Goal: Information Seeking & Learning: Learn about a topic

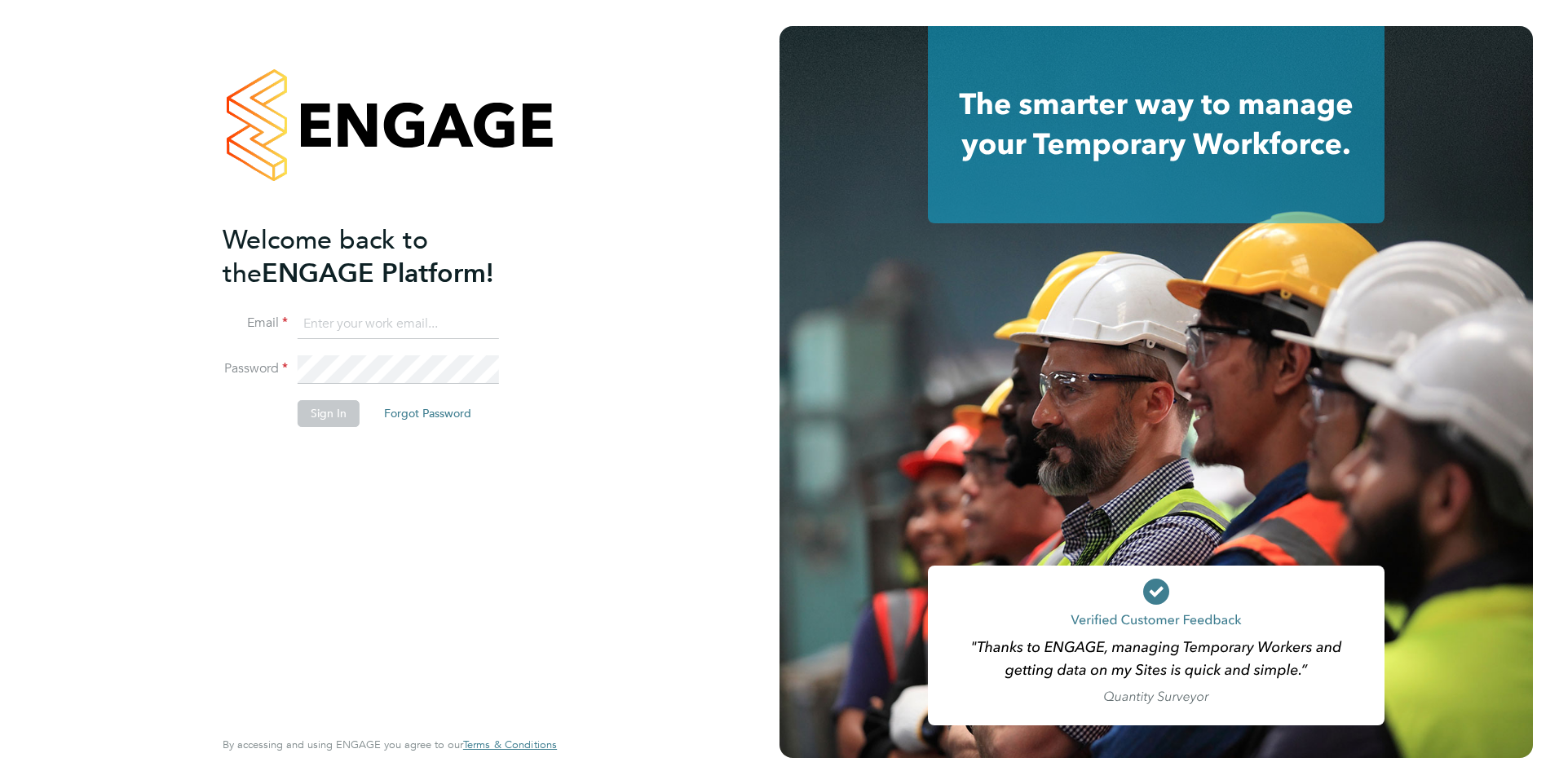
type input "jtarling@provision-recruitment.co.uk"
click at [320, 410] on button "Sign In" at bounding box center [329, 413] width 62 height 26
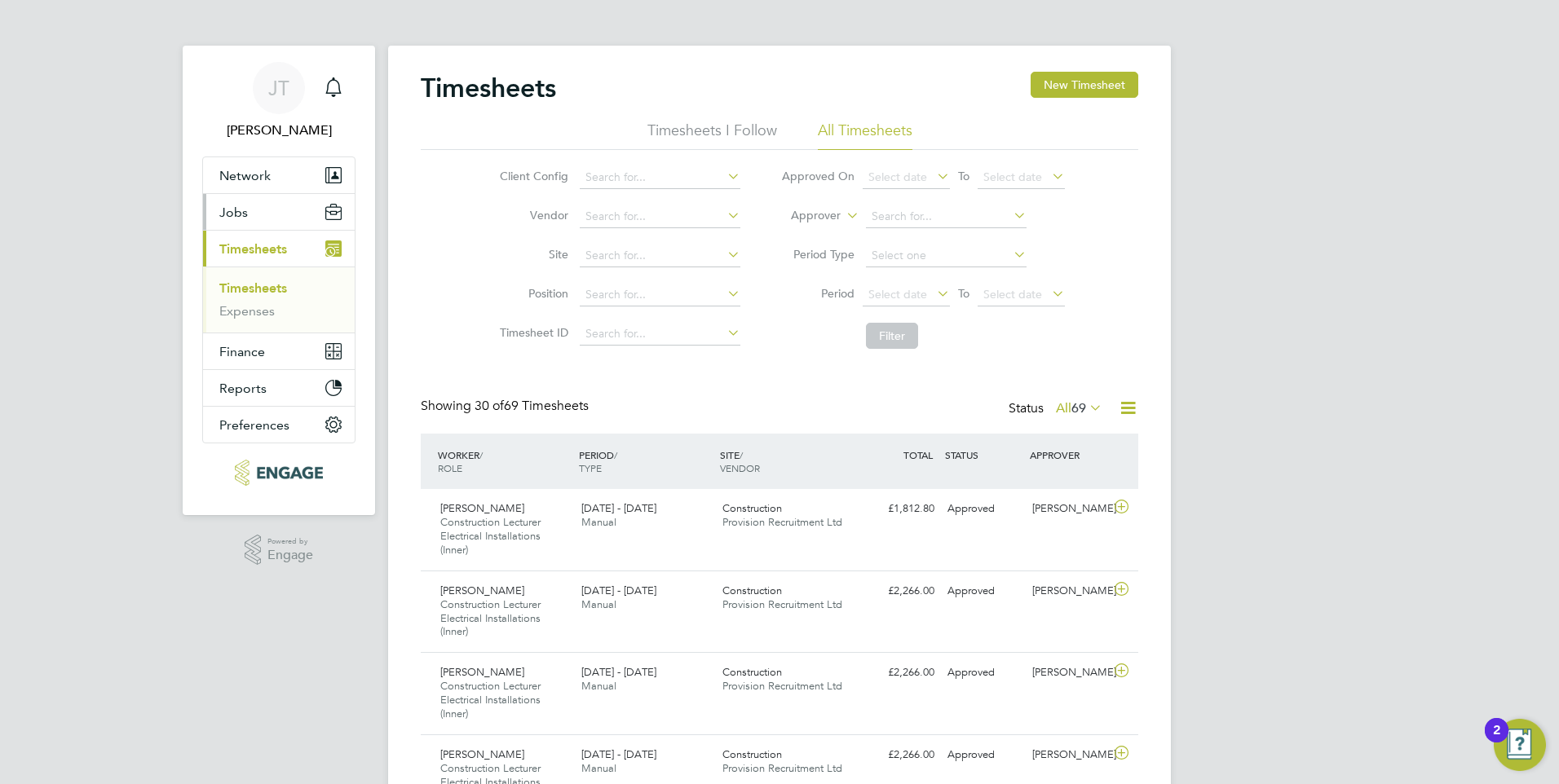
click at [259, 217] on button "Jobs" at bounding box center [278, 211] width 151 height 35
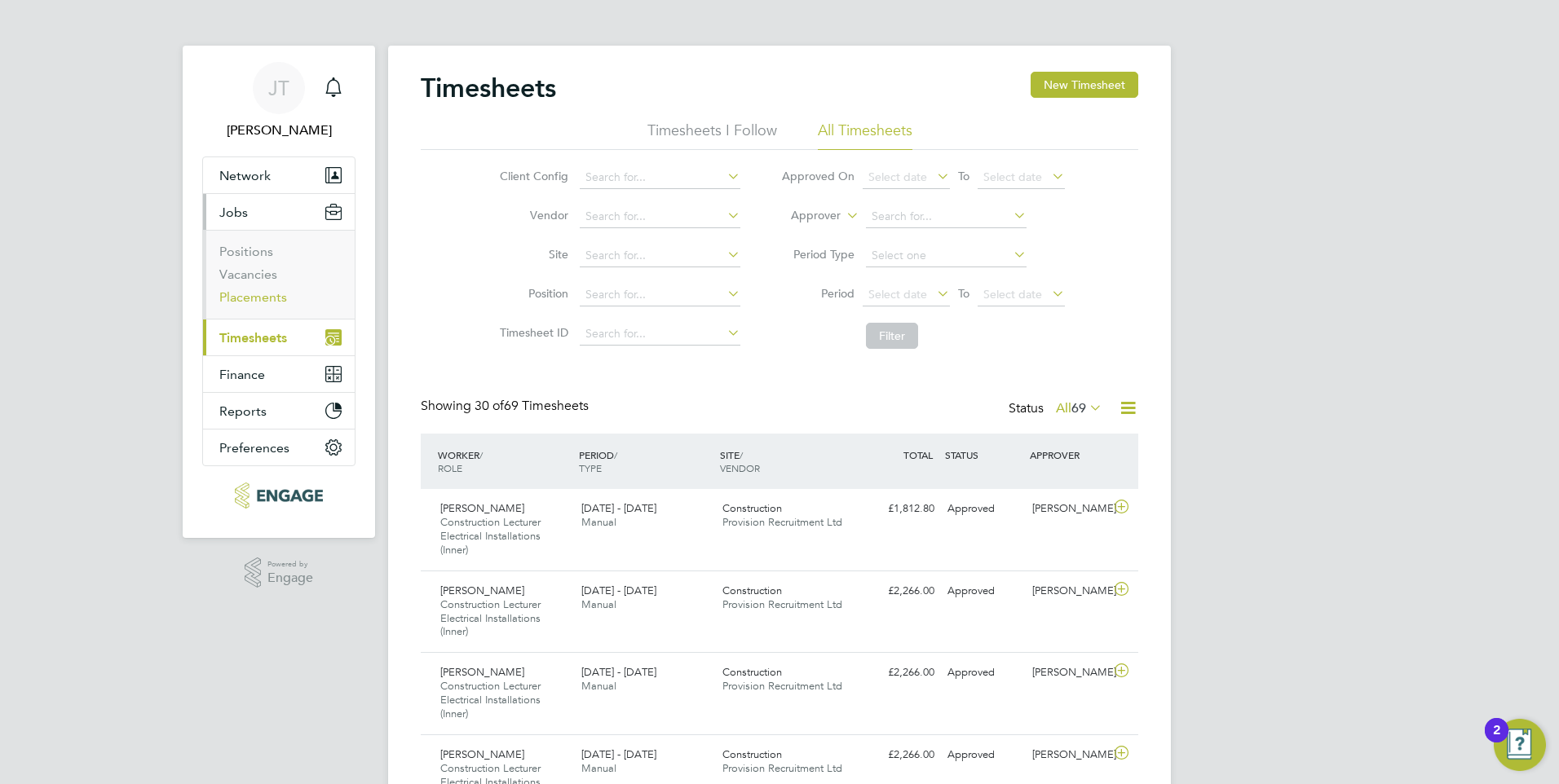
click at [261, 291] on link "Placements" at bounding box center [253, 297] width 68 height 16
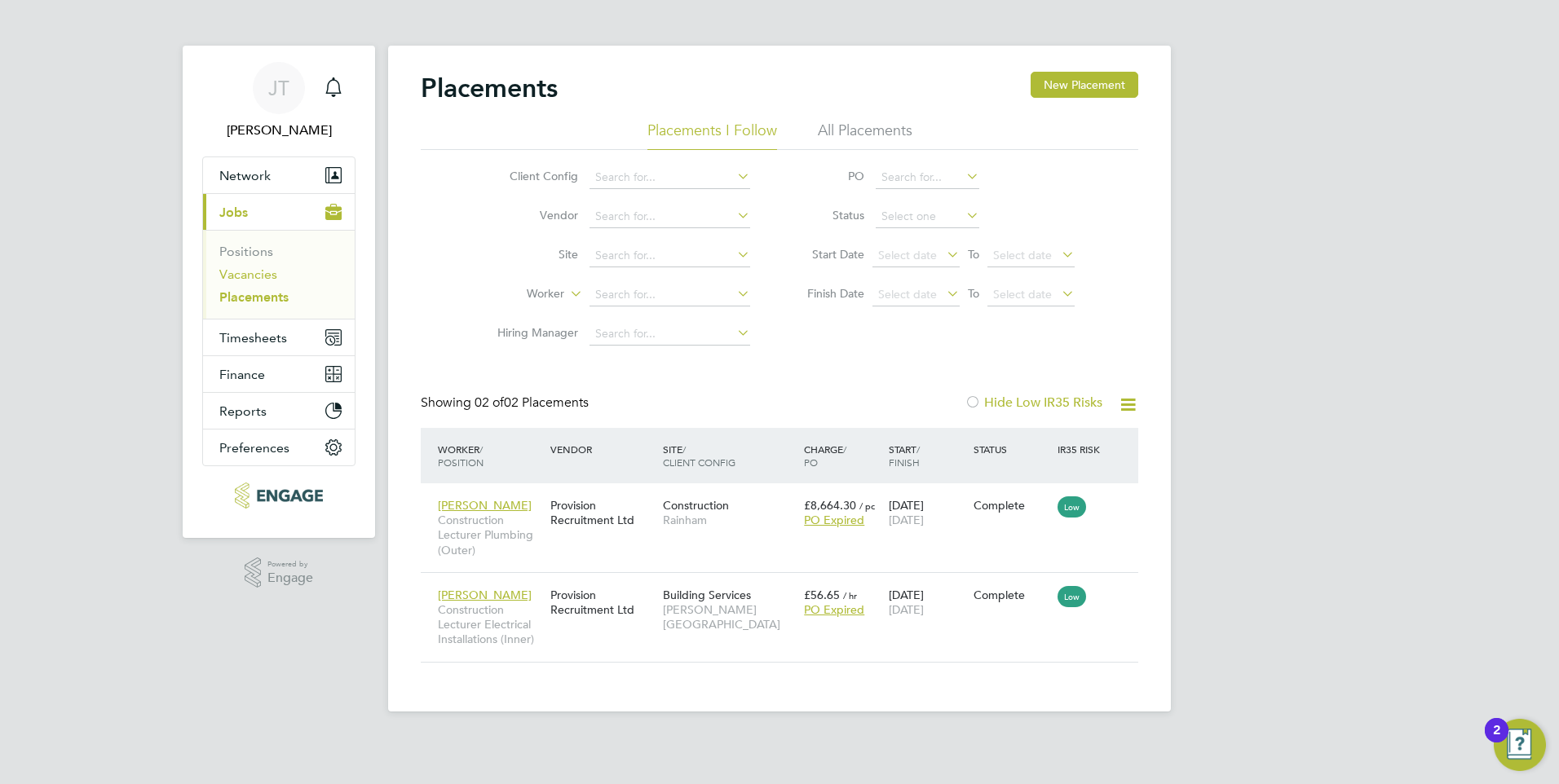
click at [257, 270] on link "Vacancies" at bounding box center [248, 274] width 58 height 16
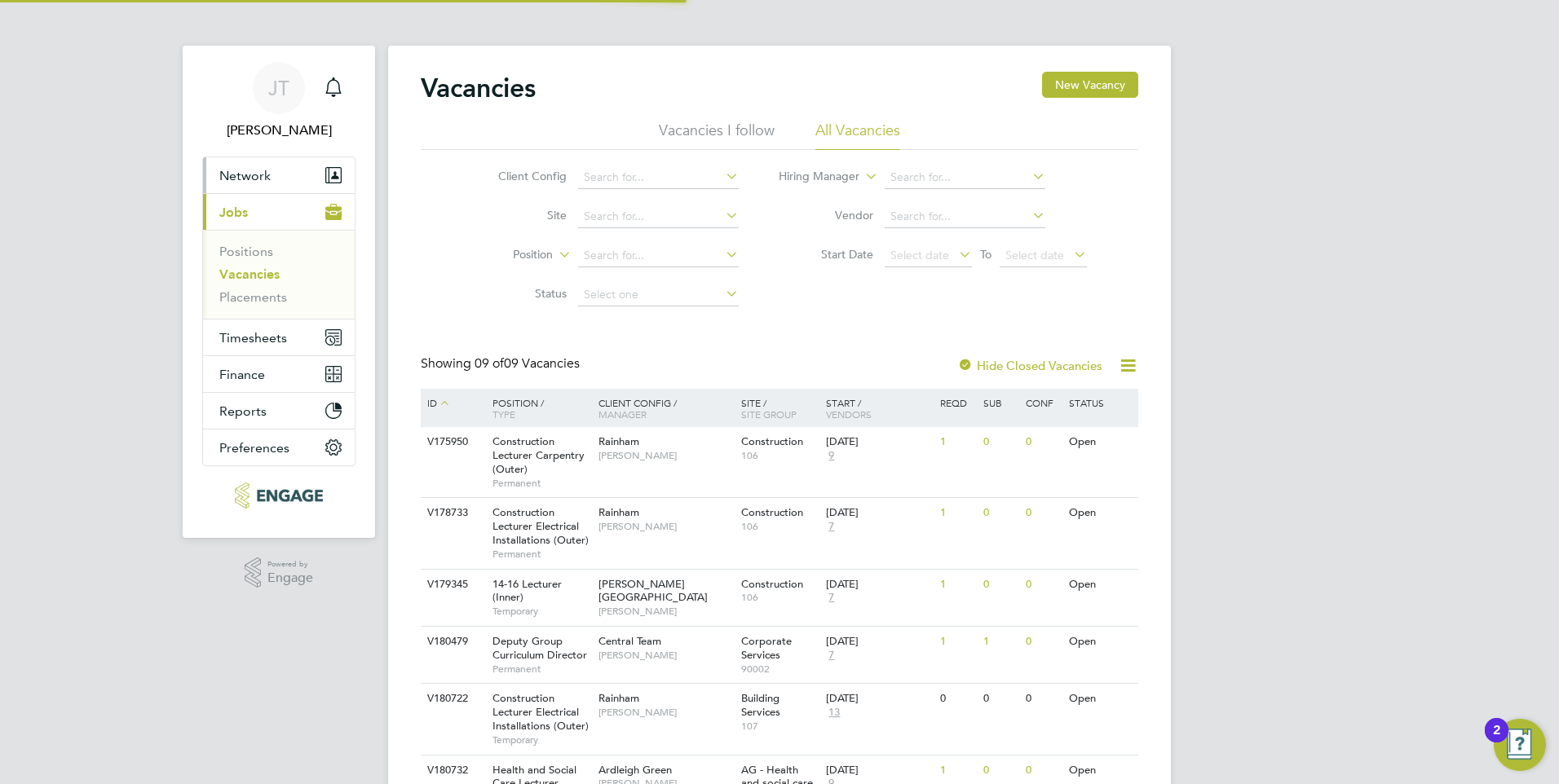
click at [266, 181] on span "Network" at bounding box center [244, 176] width 51 height 16
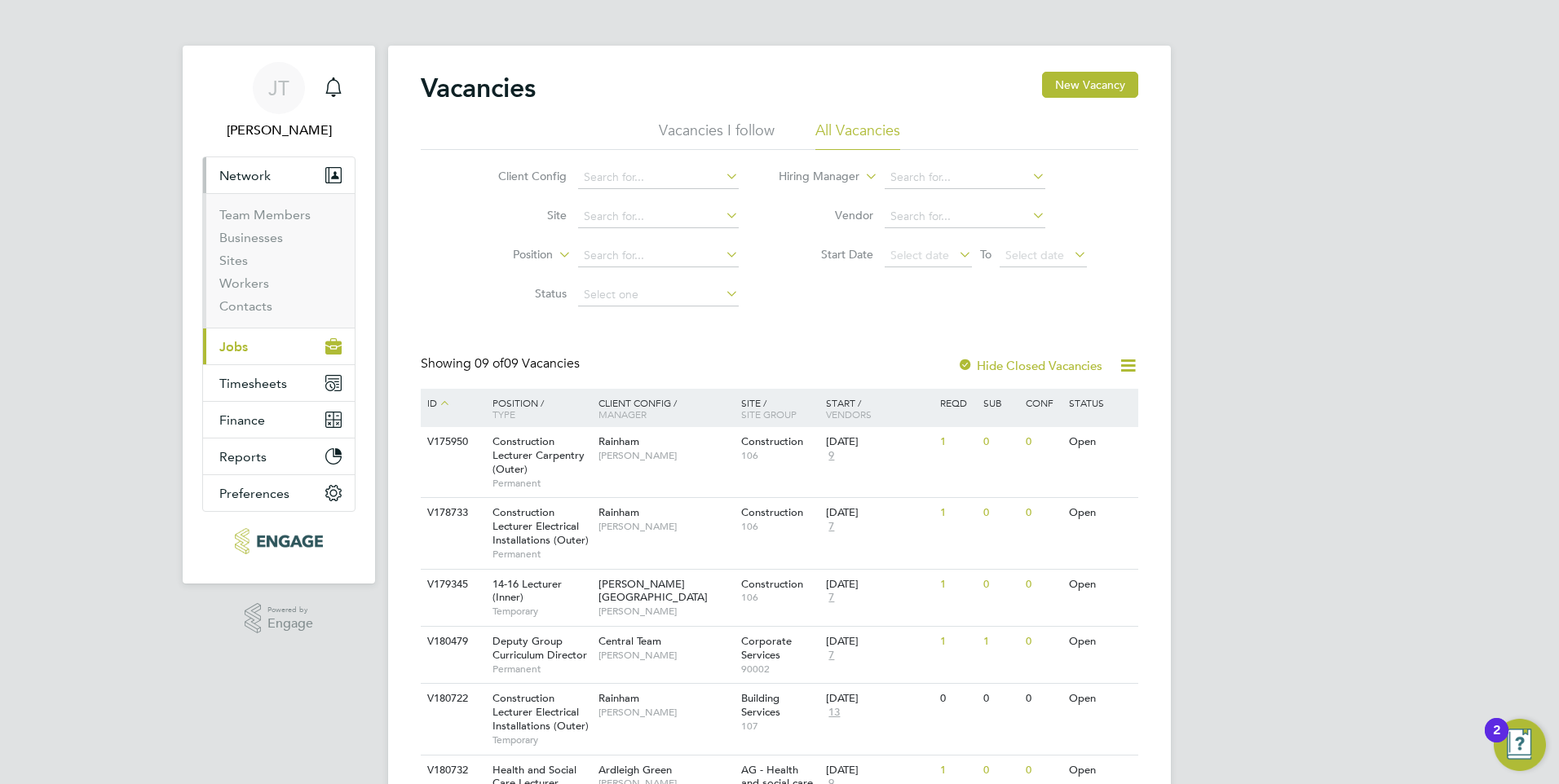
click at [266, 180] on span "Network" at bounding box center [244, 176] width 51 height 16
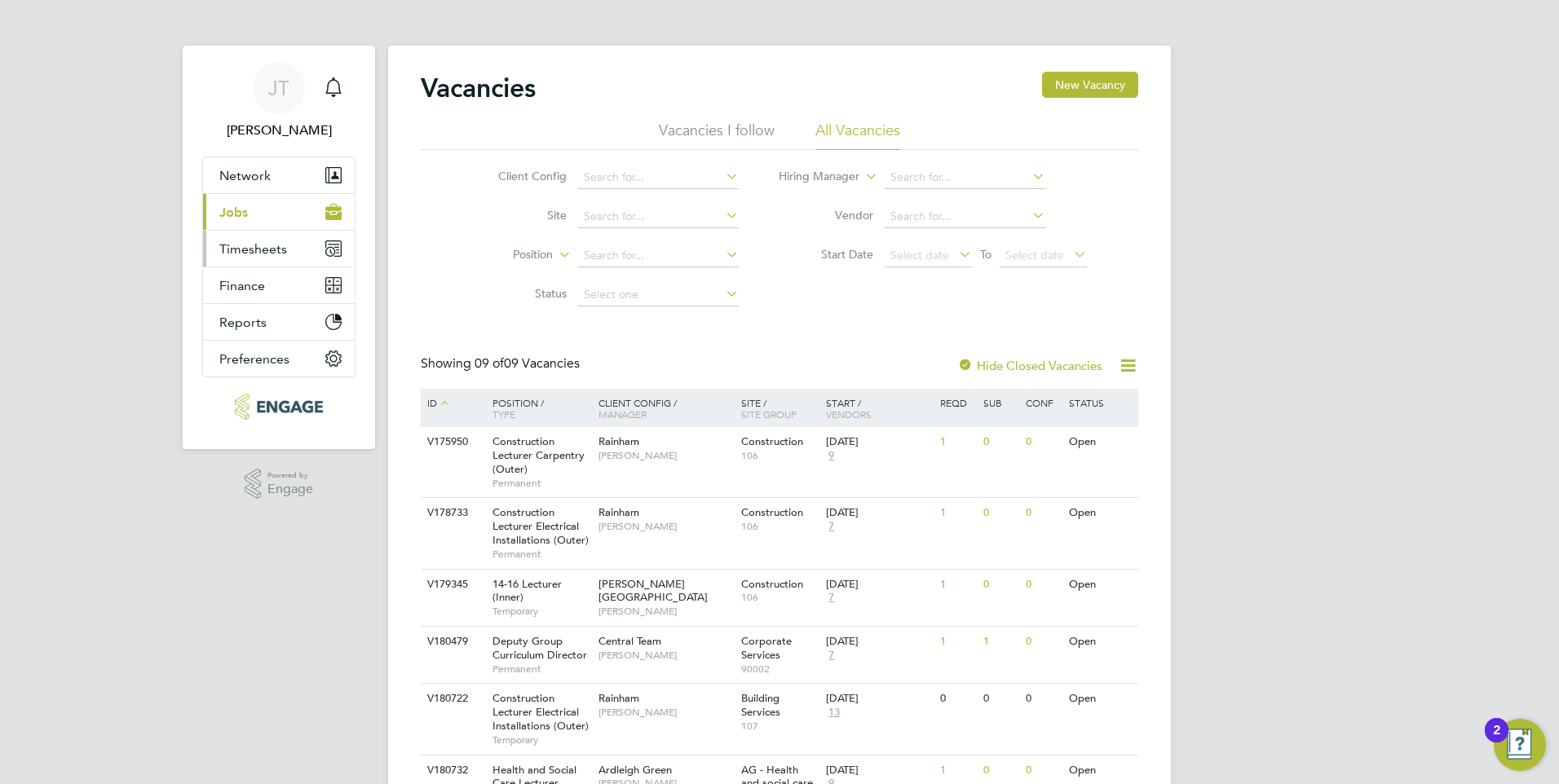
click at [252, 245] on span "Timesheets" at bounding box center [253, 249] width 68 height 16
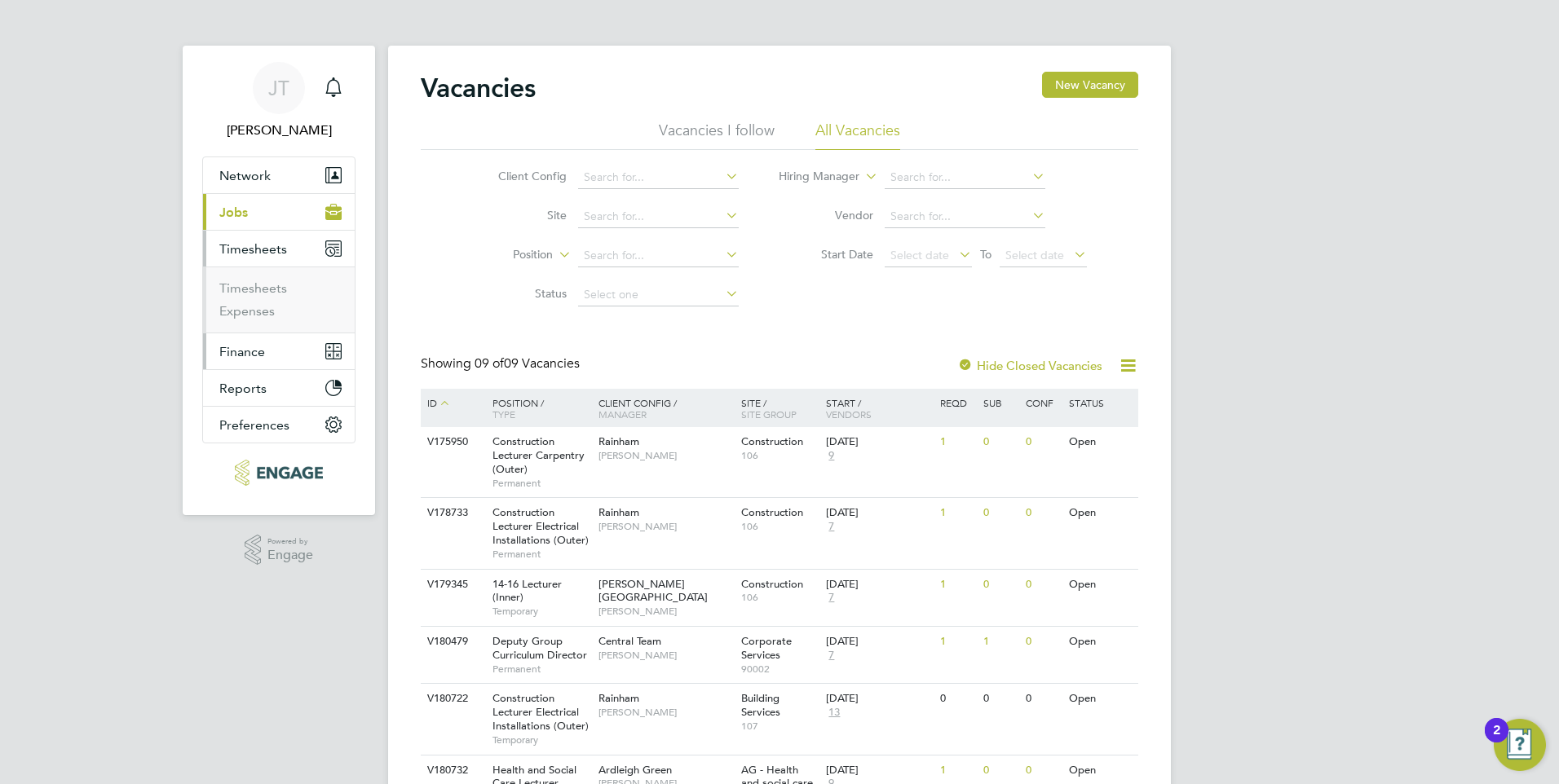
click at [253, 368] on button "Finance" at bounding box center [278, 350] width 151 height 35
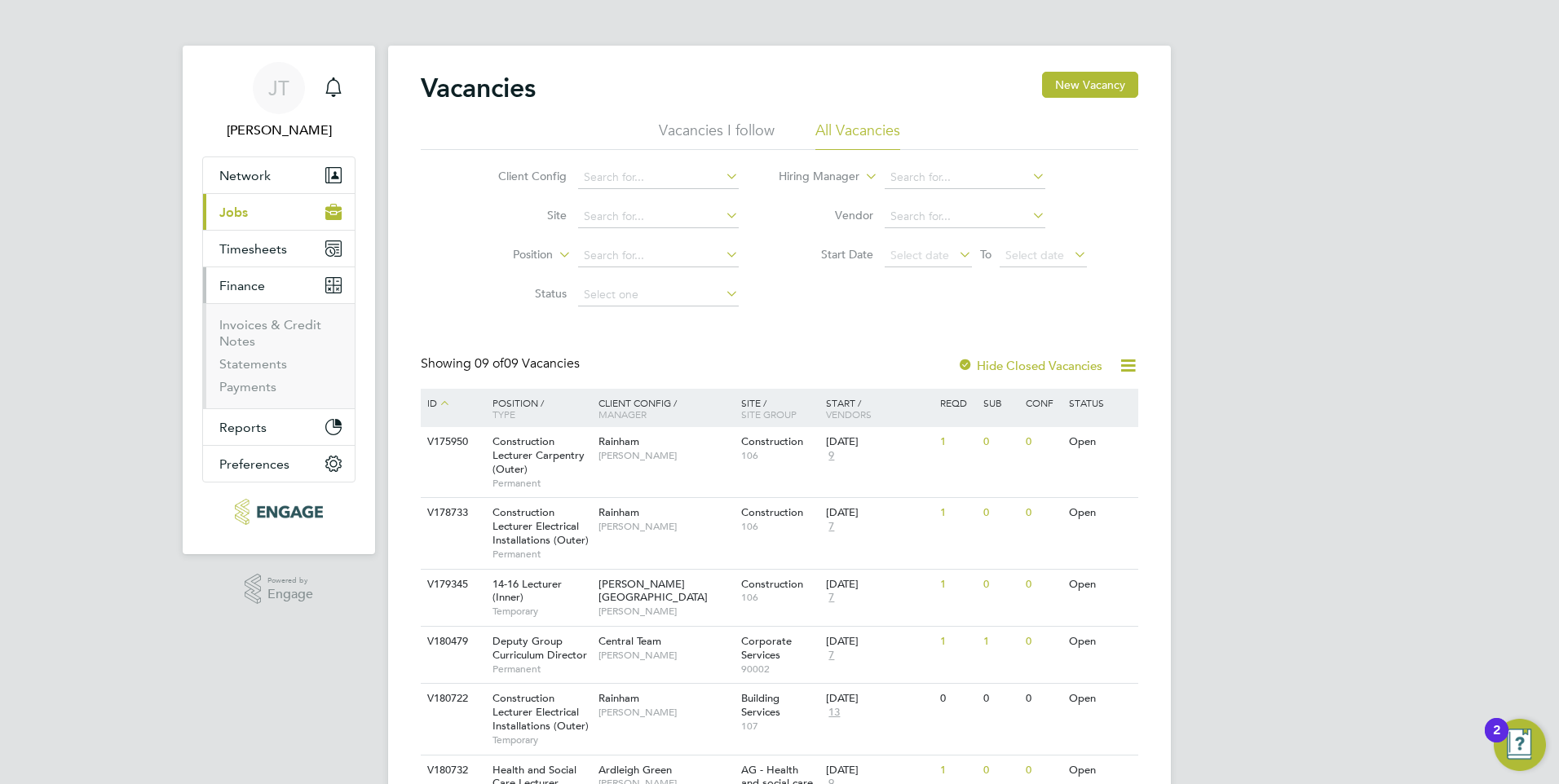
click at [253, 224] on button "Current page: Jobs" at bounding box center [278, 211] width 151 height 35
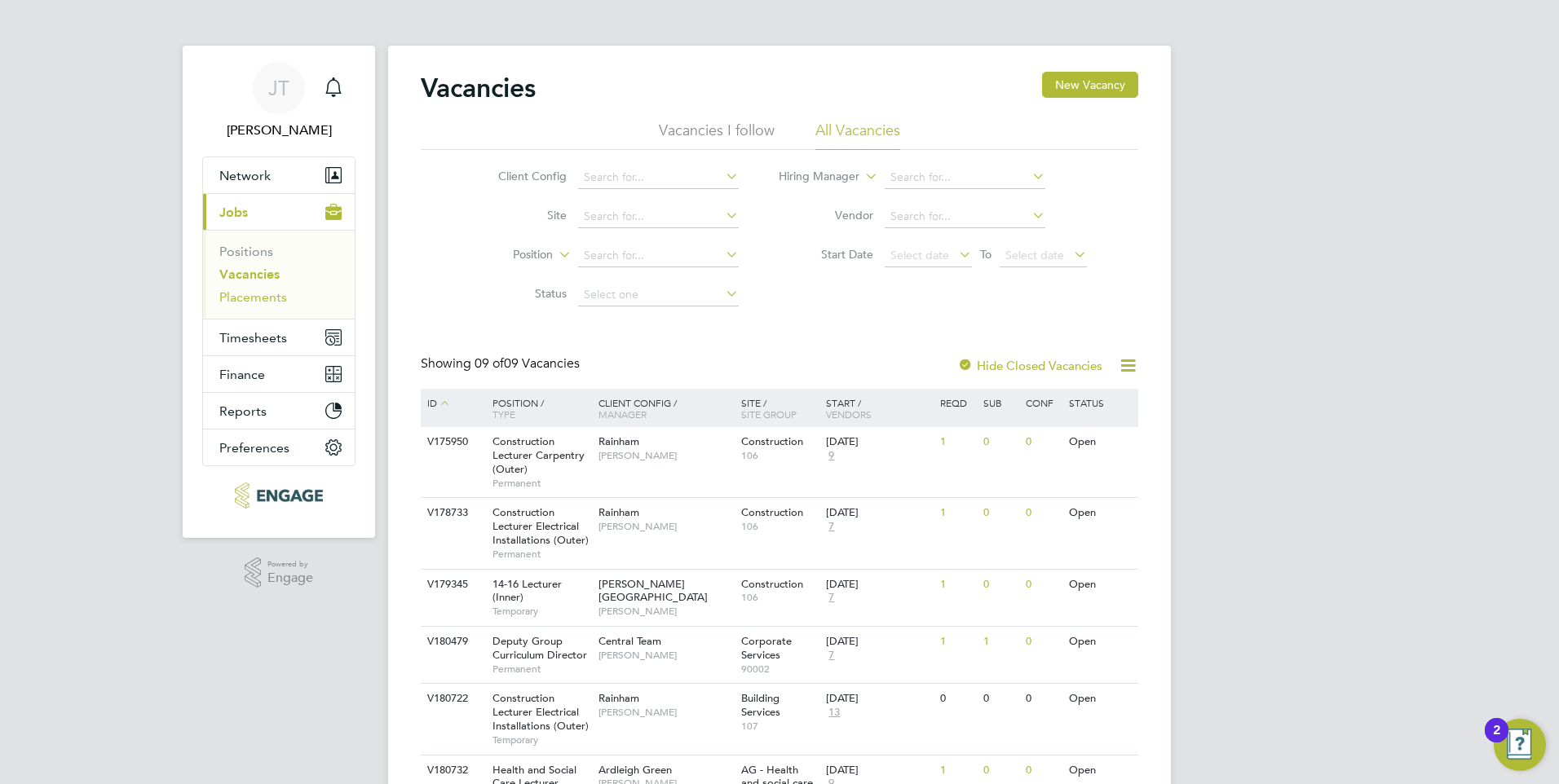
click at [258, 299] on link "Placements" at bounding box center [253, 297] width 68 height 16
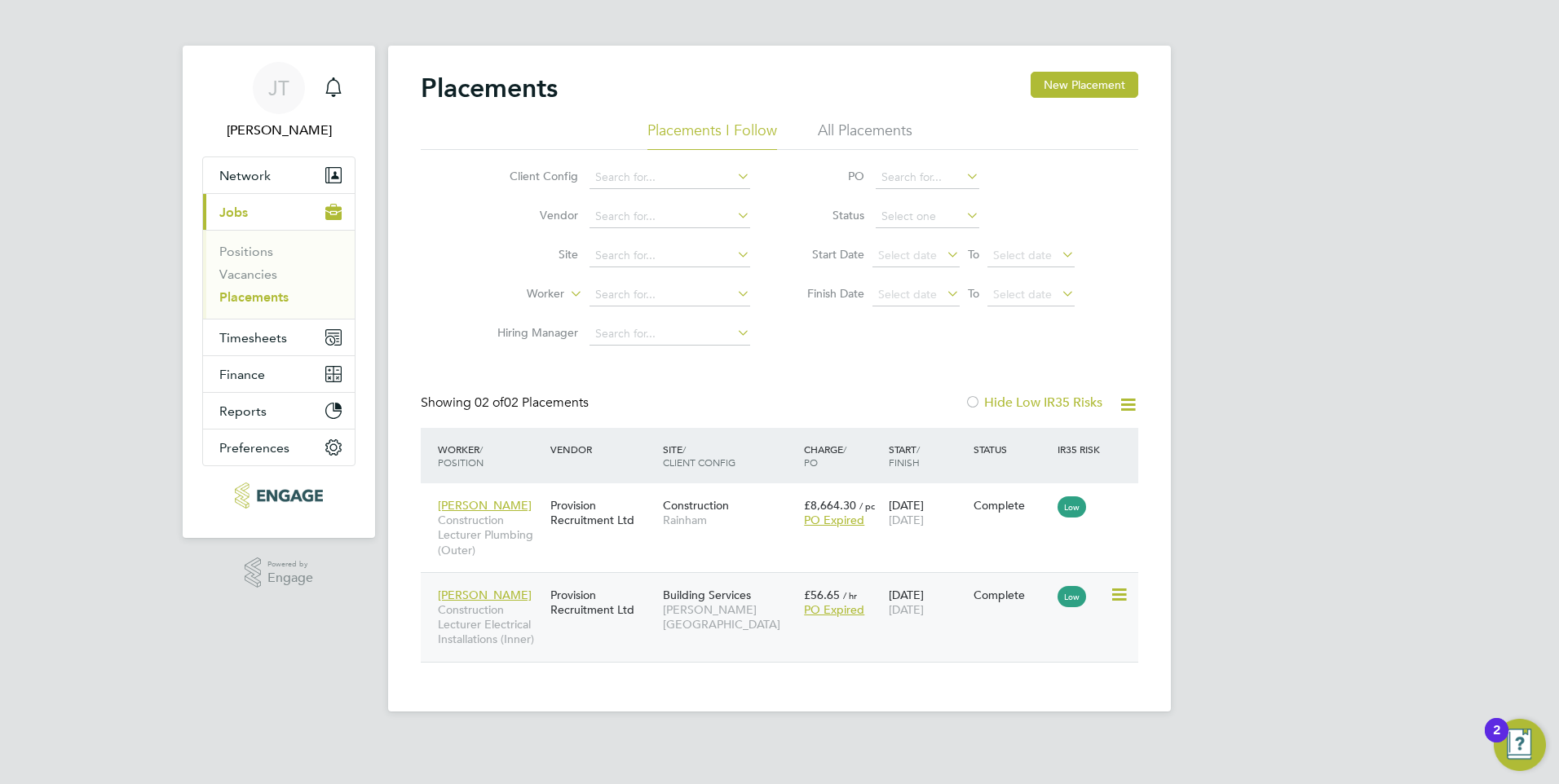
click at [770, 587] on div "Building Services Hackney Campus" at bounding box center [729, 610] width 141 height 61
click at [349, 93] on div "Main navigation" at bounding box center [333, 88] width 33 height 33
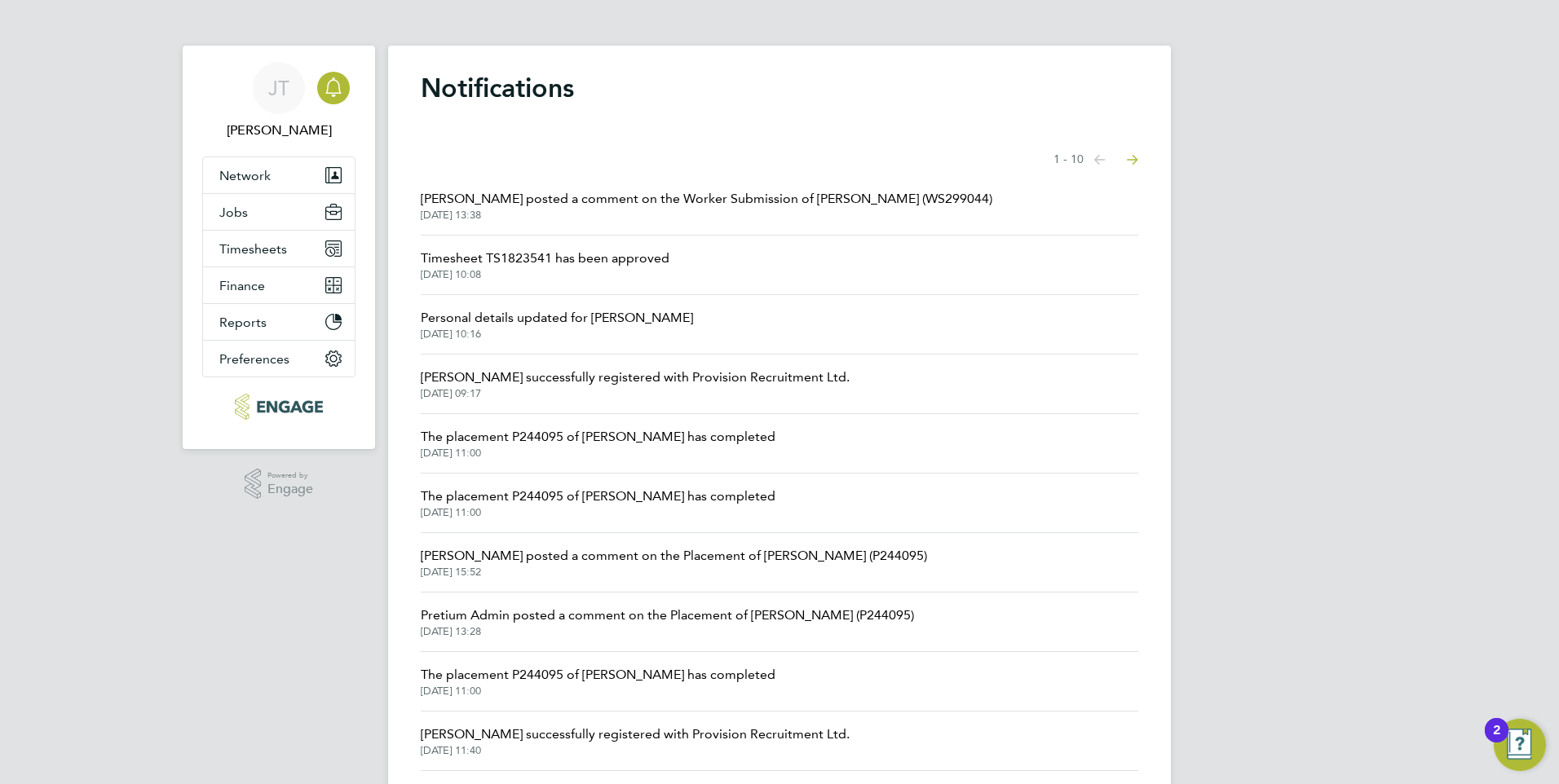
click at [658, 206] on span "Kerry Cattle posted a comment on the Worker Submission of Duncan Barnes (WS2990…" at bounding box center [706, 198] width 571 height 20
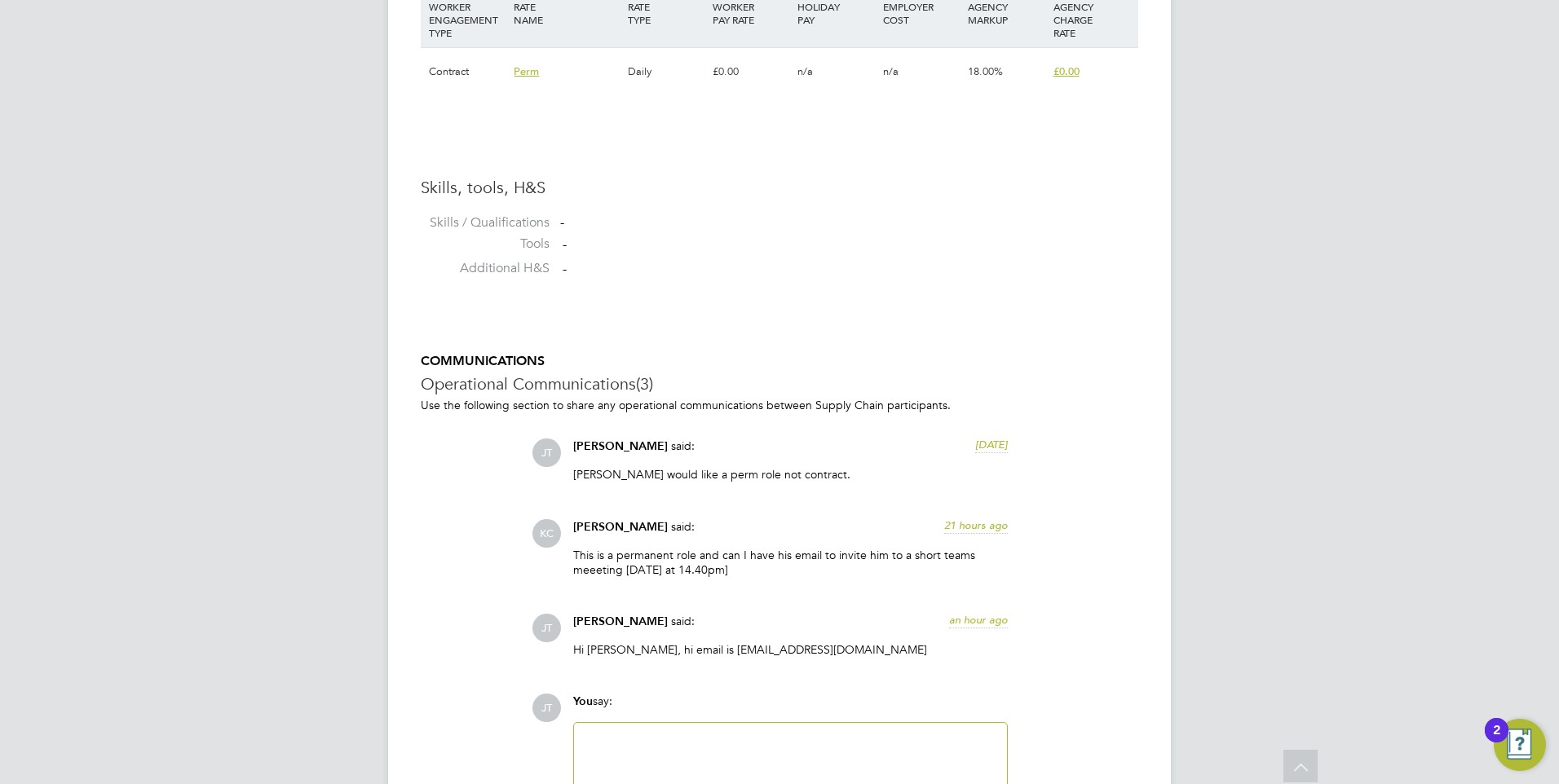
scroll to position [1304, 0]
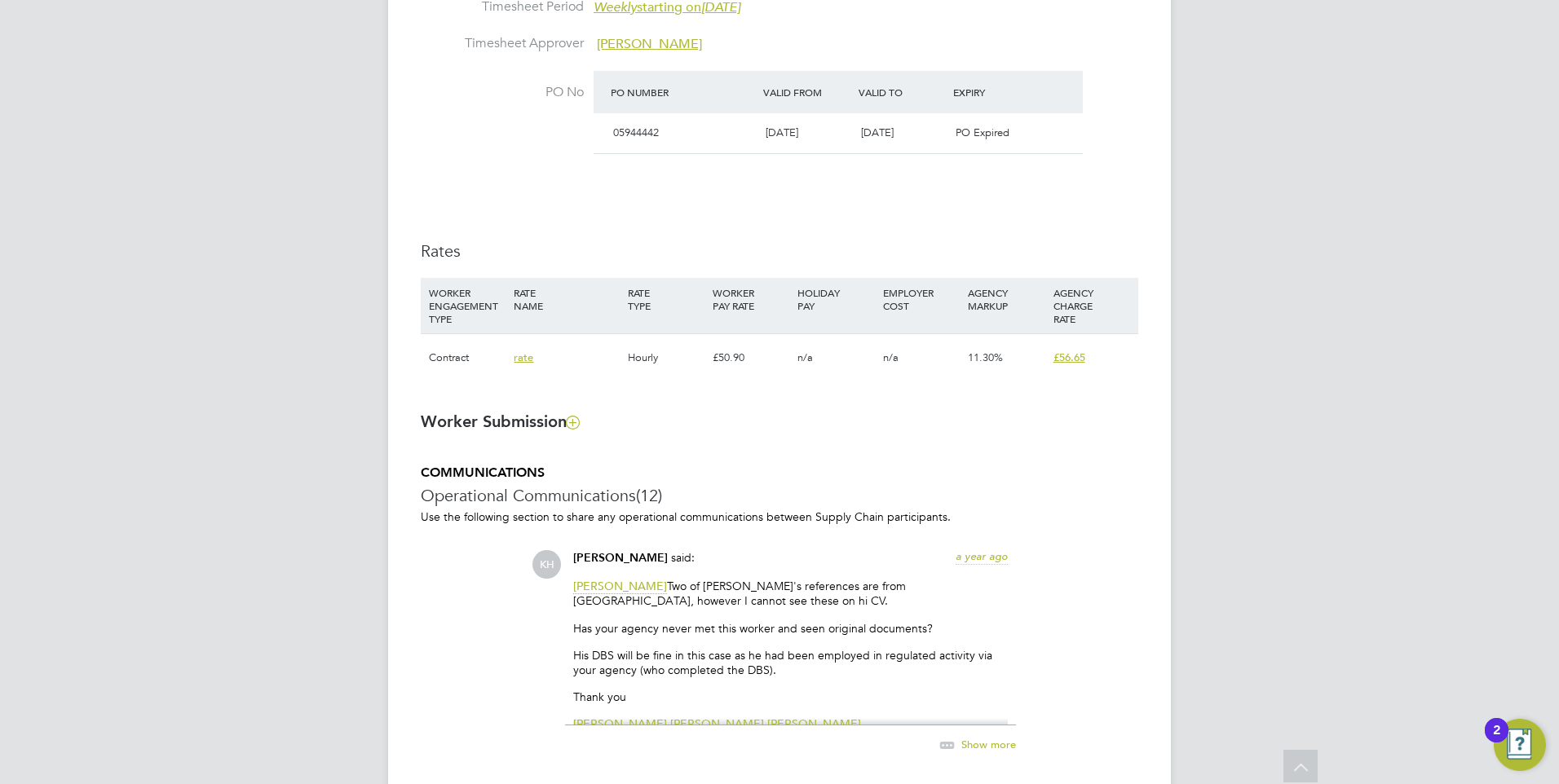
scroll to position [896, 0]
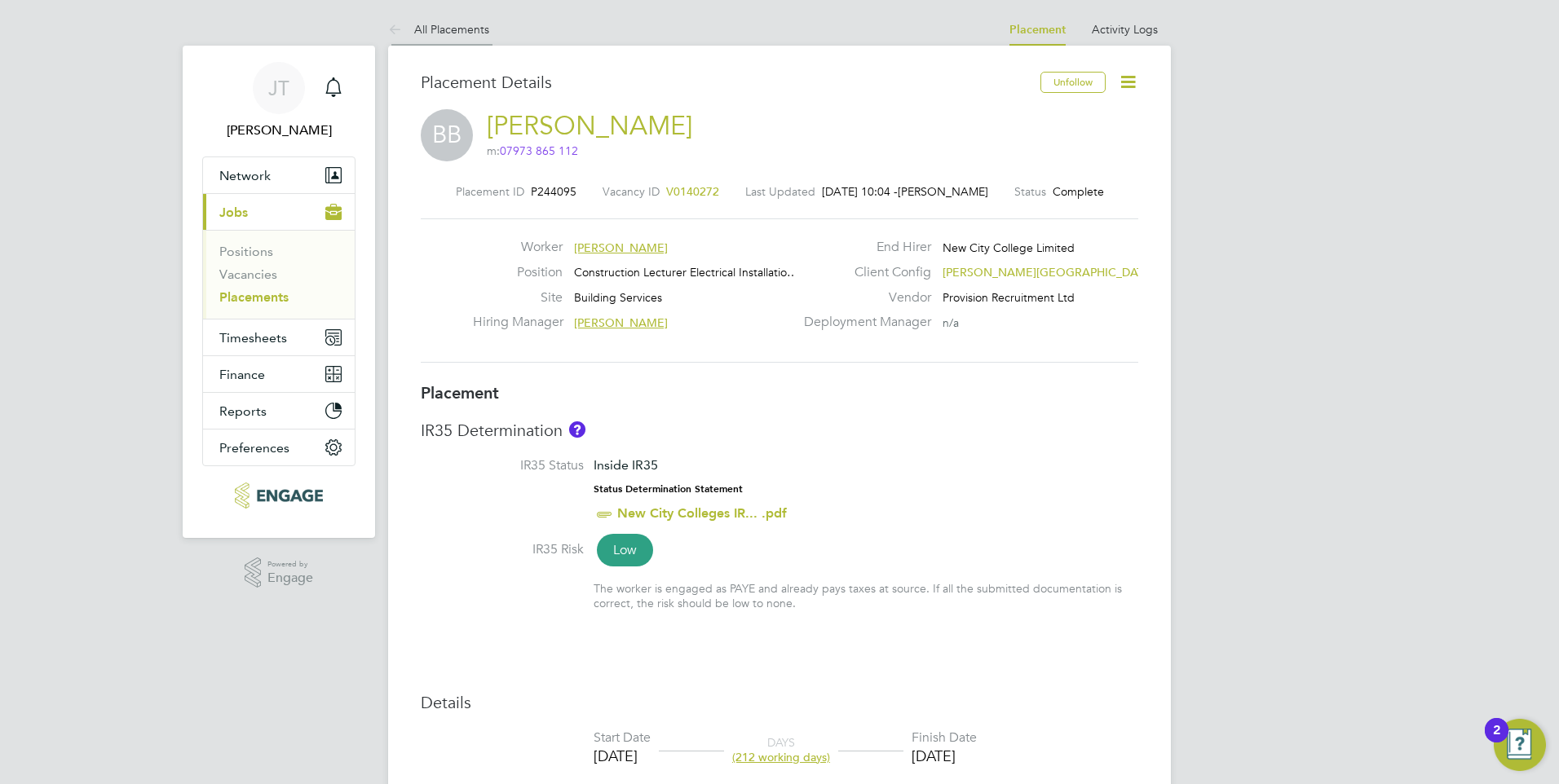
click at [434, 32] on link "All Placements" at bounding box center [438, 29] width 101 height 15
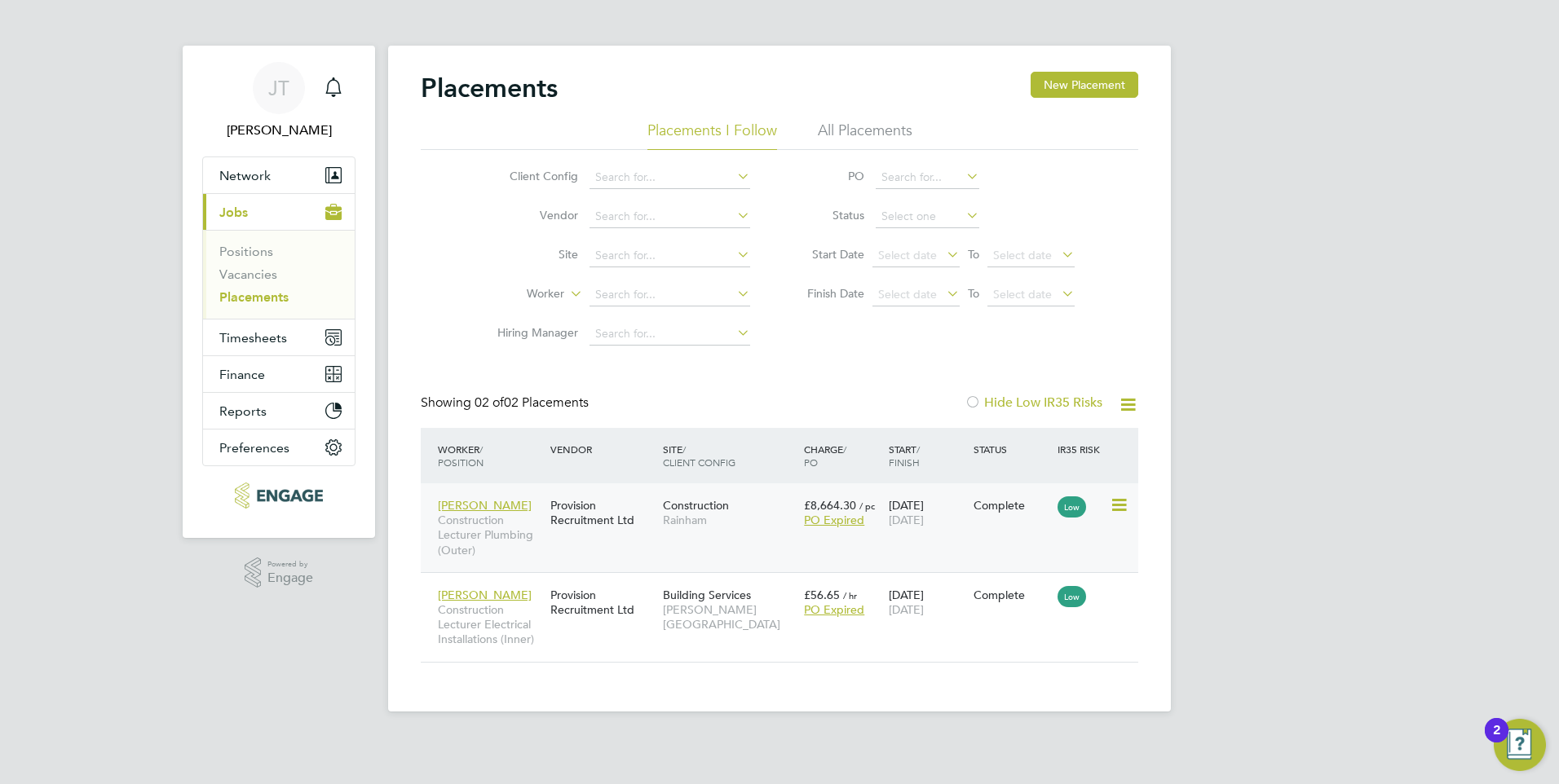
click at [744, 536] on div "Construction Rainham" at bounding box center [729, 512] width 141 height 46
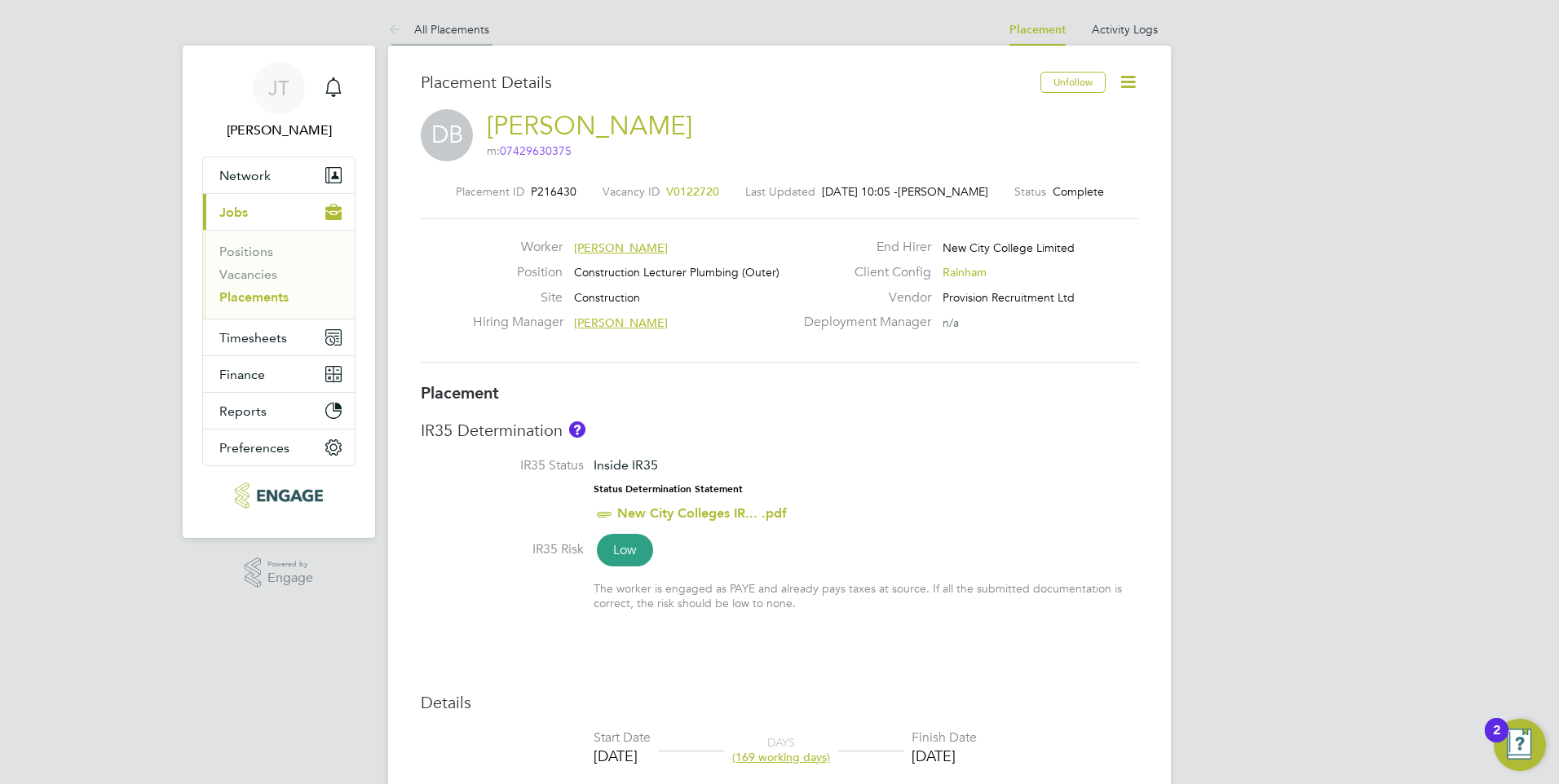
click at [443, 30] on link "All Placements" at bounding box center [438, 29] width 101 height 15
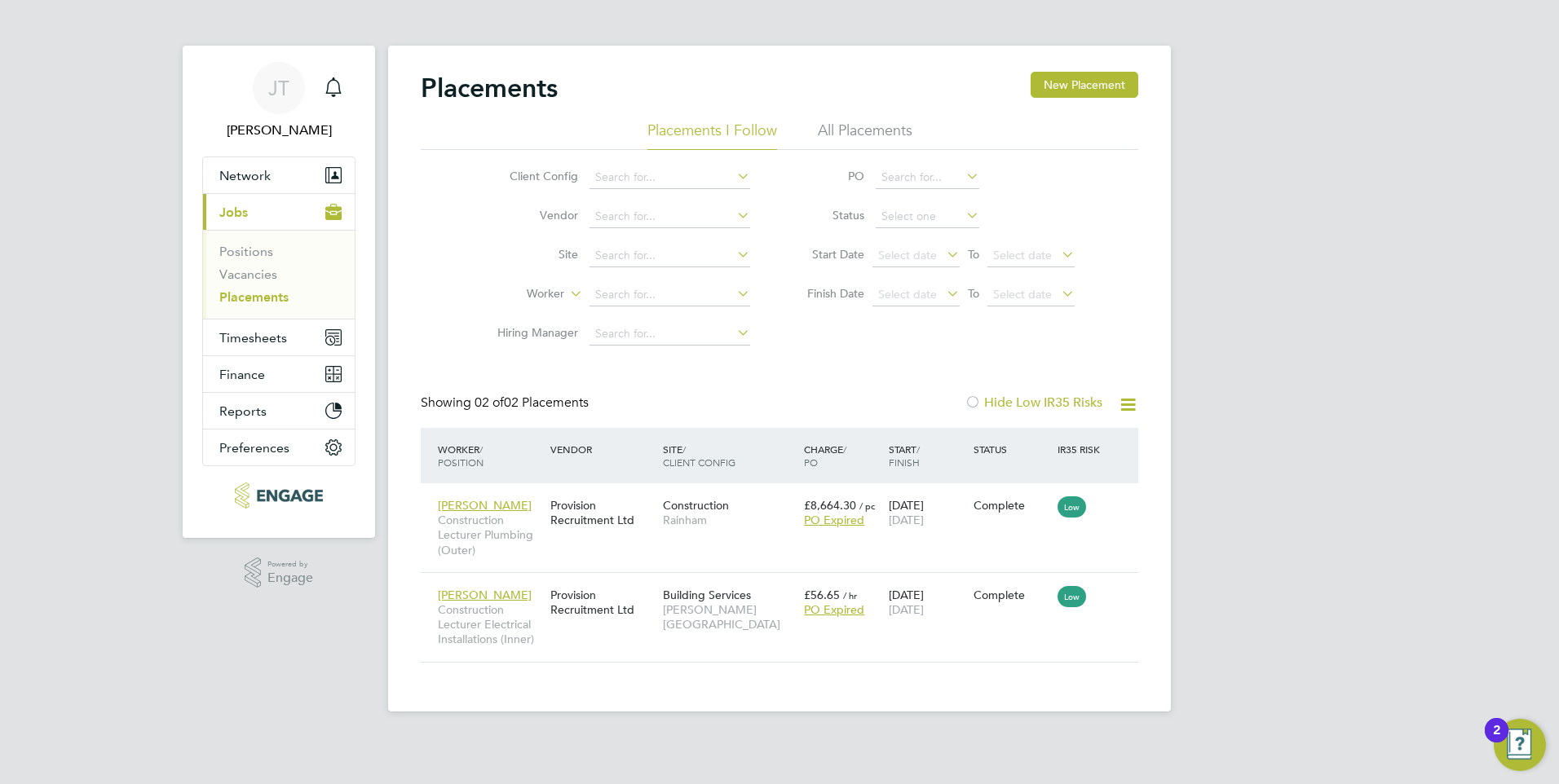
click at [854, 132] on li "All Placements" at bounding box center [865, 135] width 94 height 29
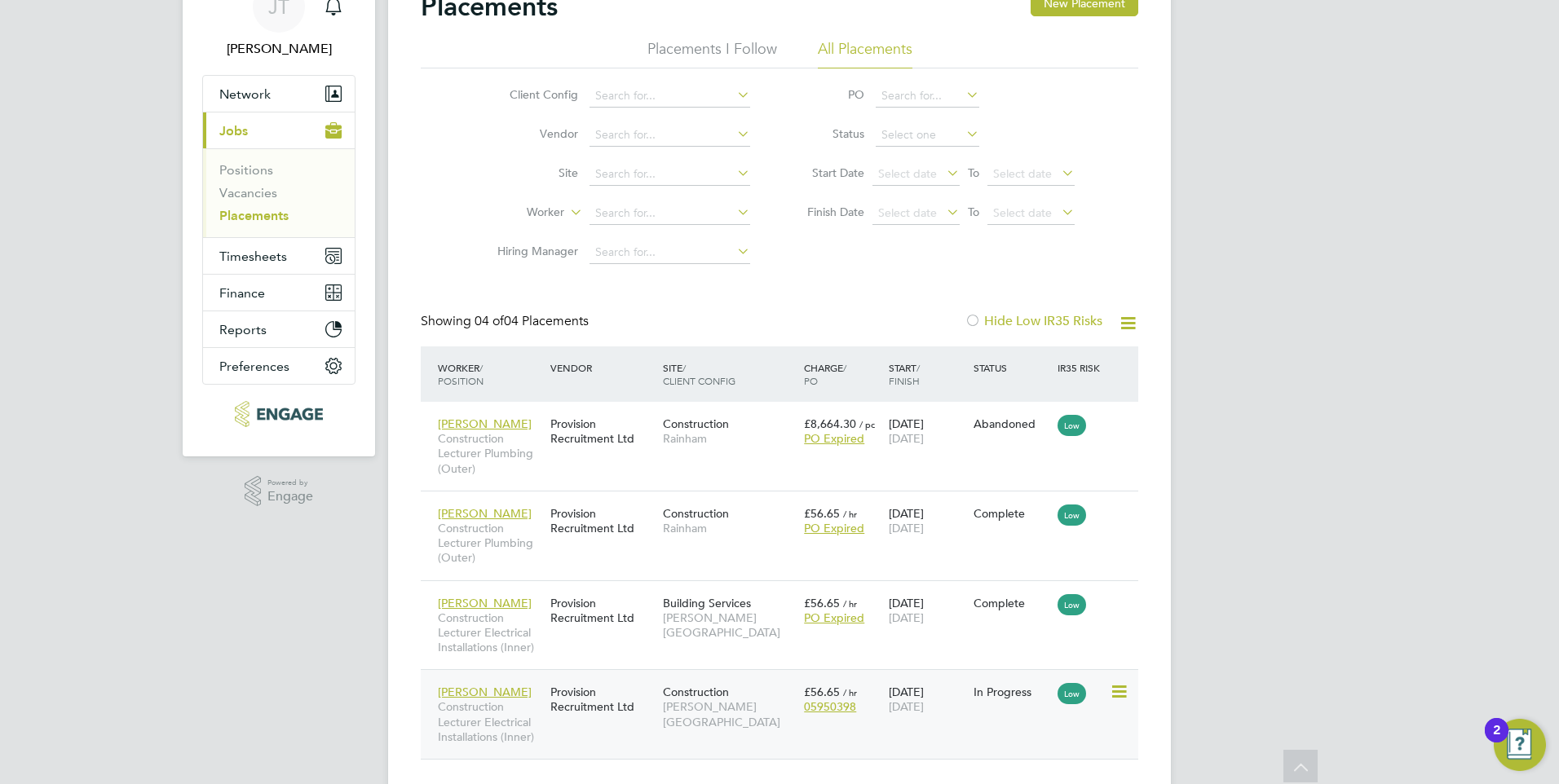
click at [761, 705] on span "[PERSON_NAME][GEOGRAPHIC_DATA]" at bounding box center [730, 714] width 133 height 29
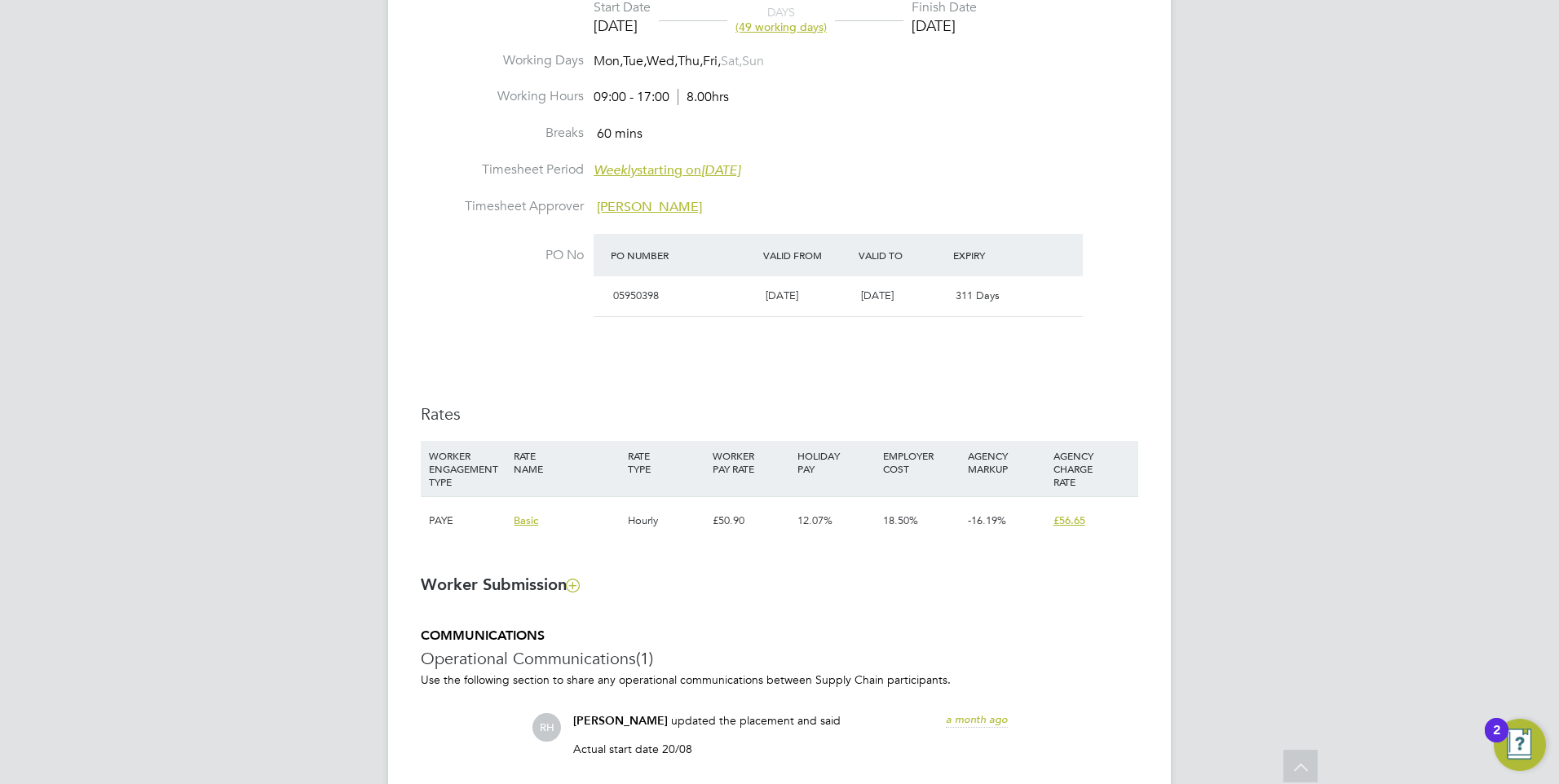
scroll to position [734, 0]
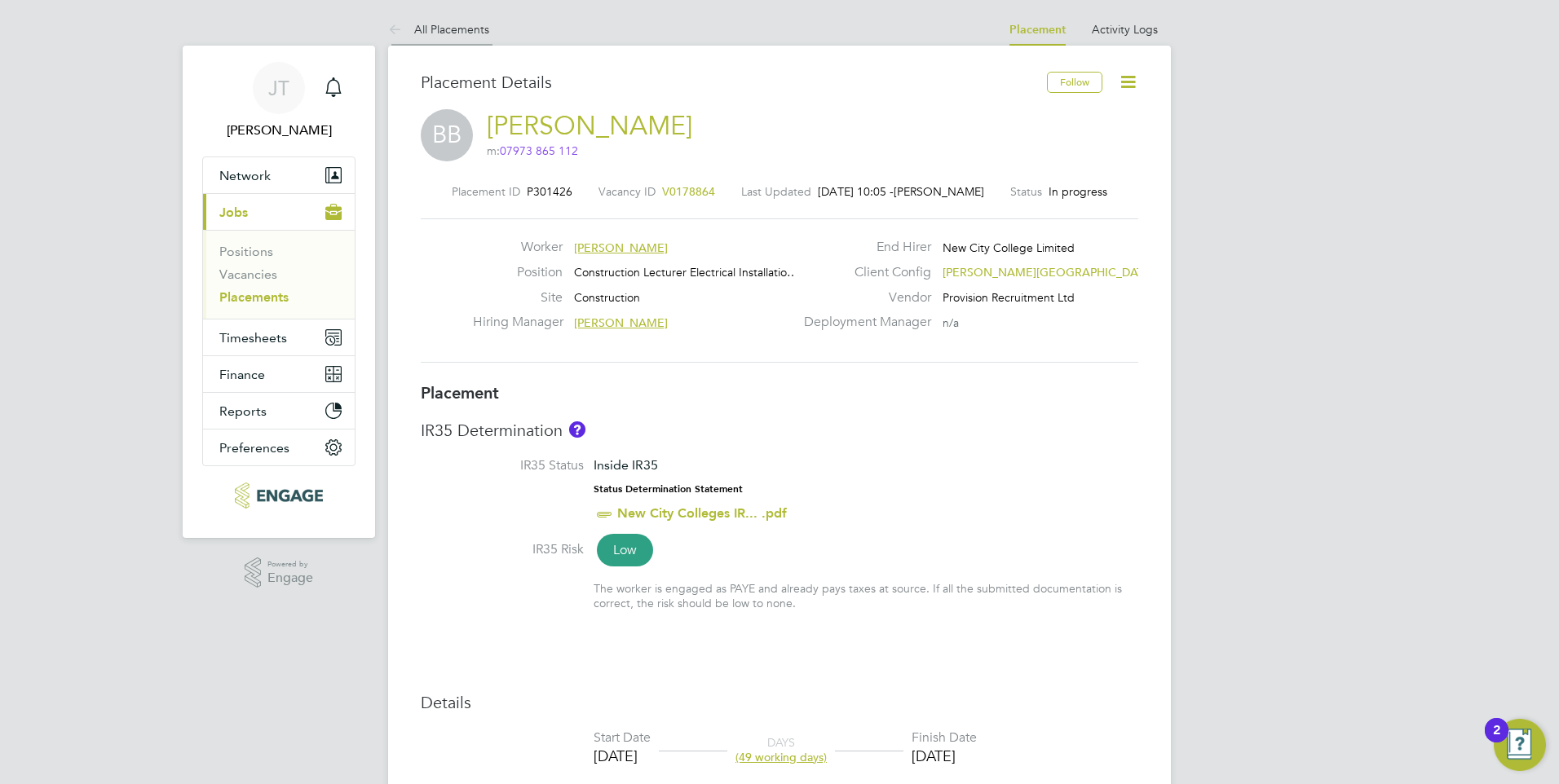
click at [451, 29] on link "All Placements" at bounding box center [438, 29] width 101 height 15
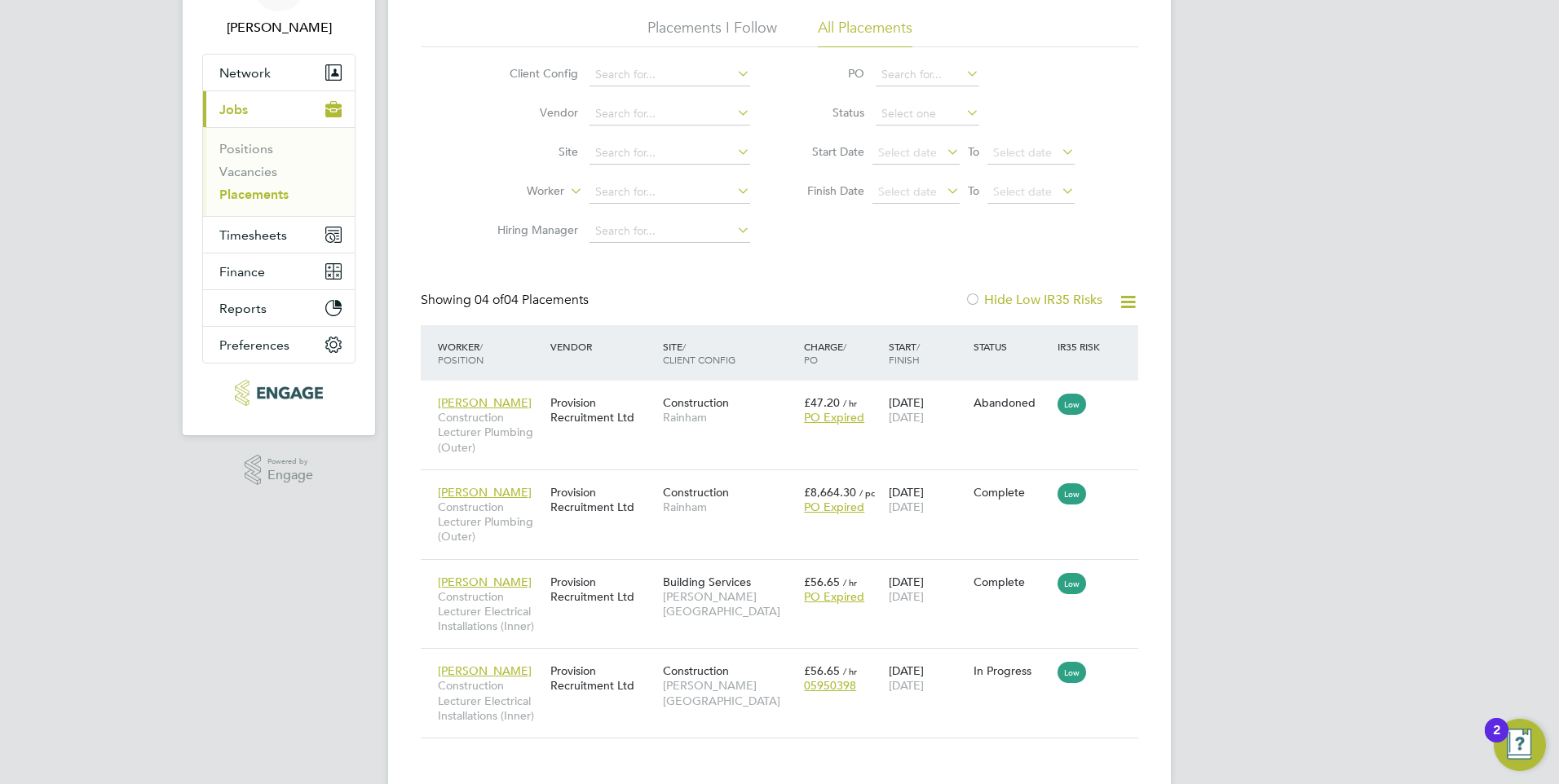
scroll to position [132, 0]
